Goal: Information Seeking & Learning: Learn about a topic

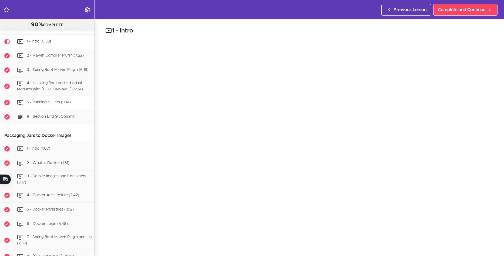
scroll to position [1305, 0]
click at [68, 62] on div "2 - Maven Compiler Plugin (7:22)" at bounding box center [54, 56] width 80 height 12
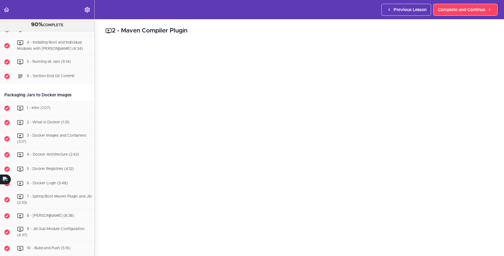
scroll to position [1346, 0]
click at [493, 210] on div "2 - Maven Compiler Plugin Links [URL][DOMAIN_NAME] [URL][DOMAIN_NAME] Complete …" at bounding box center [300, 137] width 410 height 236
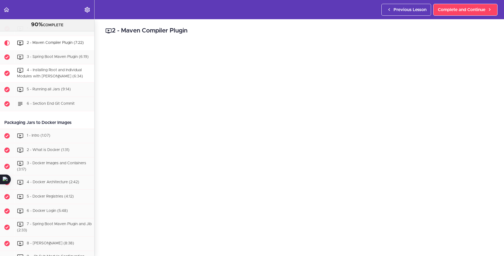
scroll to position [1292, 0]
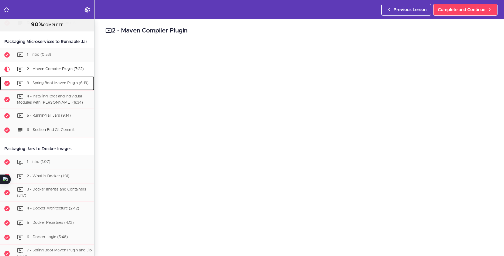
click at [54, 89] on div "3 - Spring Boot Maven Plugin (6:19)" at bounding box center [54, 83] width 80 height 12
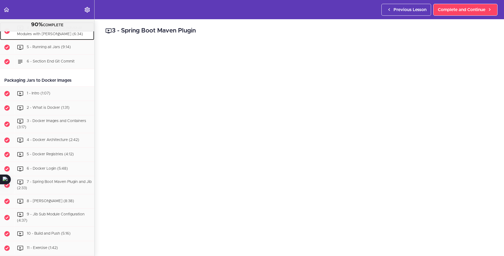
click at [43, 36] on span "4 - Installing Root and Individual Modules with [PERSON_NAME] (6:34)" at bounding box center [50, 31] width 66 height 10
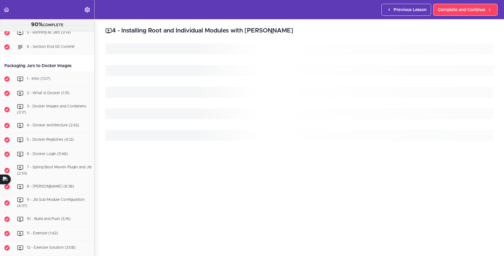
scroll to position [1379, 0]
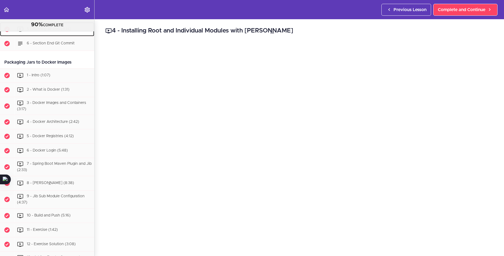
click at [60, 31] on span "5 - Running all Jars (9:14)" at bounding box center [49, 29] width 44 height 4
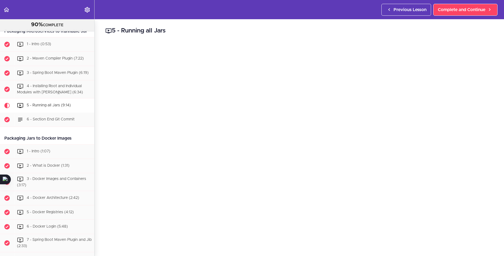
scroll to position [1289, 0]
